Goal: Transaction & Acquisition: Purchase product/service

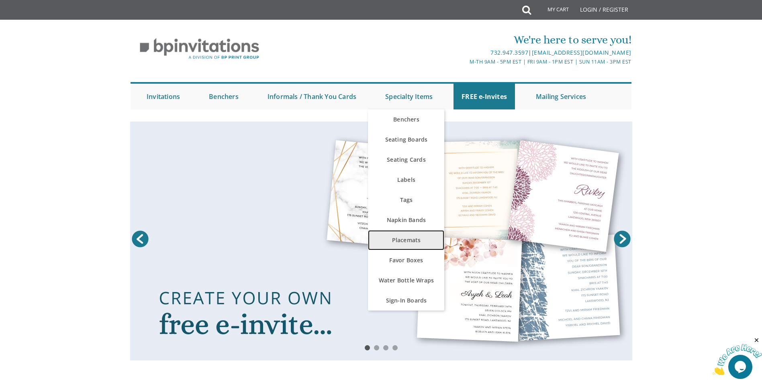
click at [414, 241] on link "Placemats" at bounding box center [406, 240] width 76 height 20
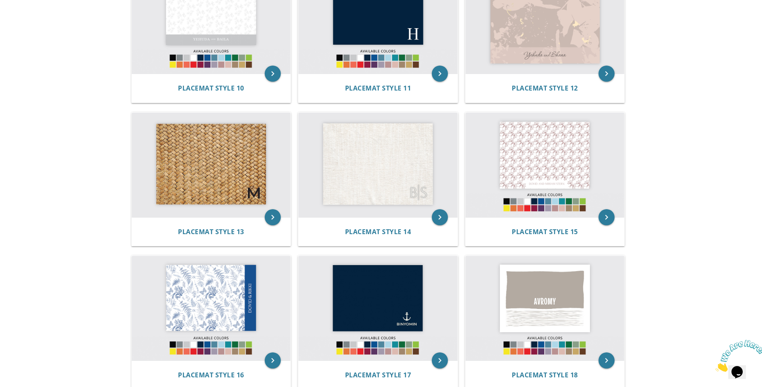
scroll to position [683, 0]
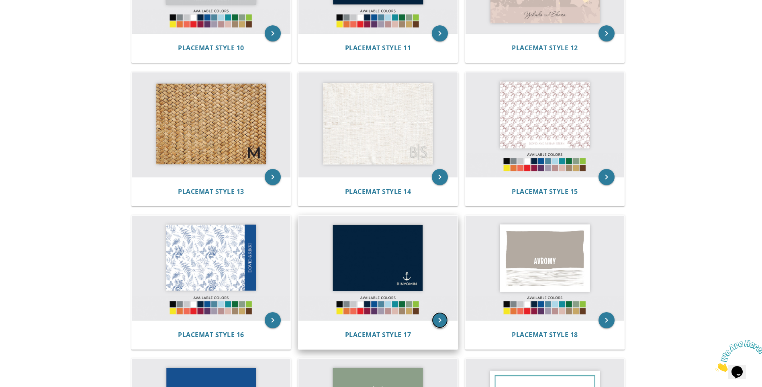
click at [438, 326] on icon "keyboard_arrow_right" at bounding box center [440, 320] width 16 height 16
